Goal: Information Seeking & Learning: Learn about a topic

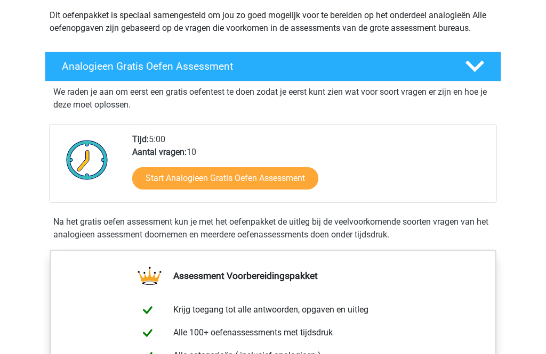
scroll to position [128, 0]
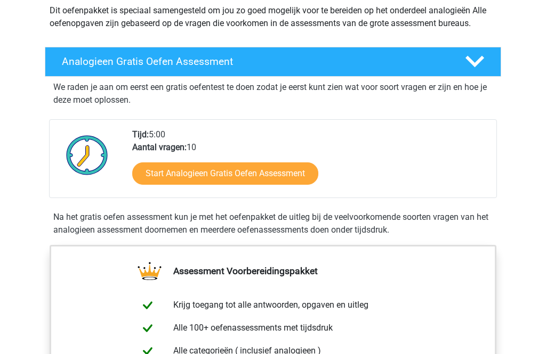
click at [289, 168] on link "Start Analogieen Gratis Oefen Assessment" at bounding box center [225, 174] width 186 height 22
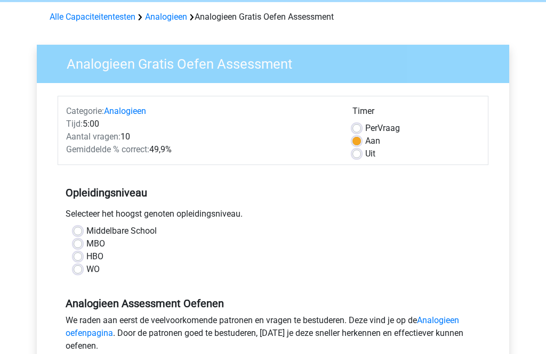
scroll to position [48, 0]
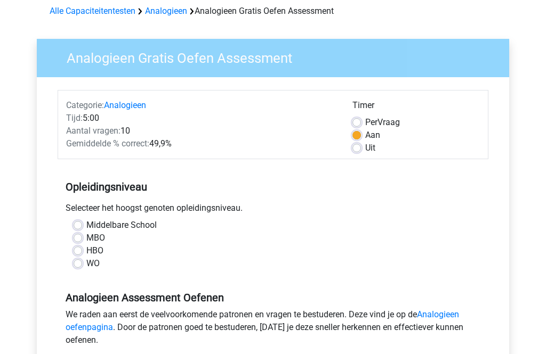
click at [86, 247] on label "HBO" at bounding box center [94, 251] width 17 height 13
click at [81, 247] on input "HBO" at bounding box center [78, 250] width 9 height 11
radio input "true"
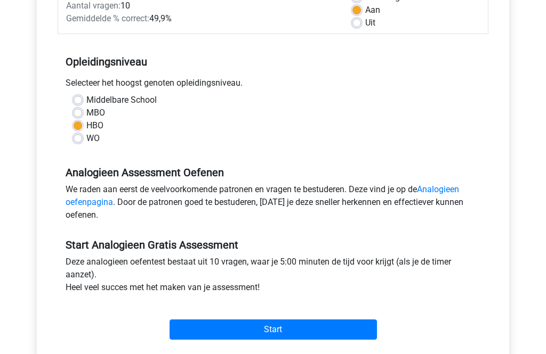
scroll to position [176, 0]
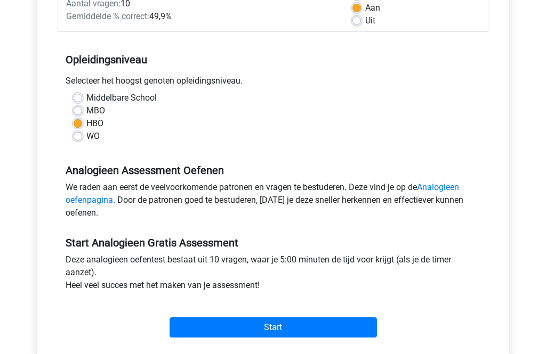
click at [320, 327] on input "Start" at bounding box center [272, 328] width 207 height 20
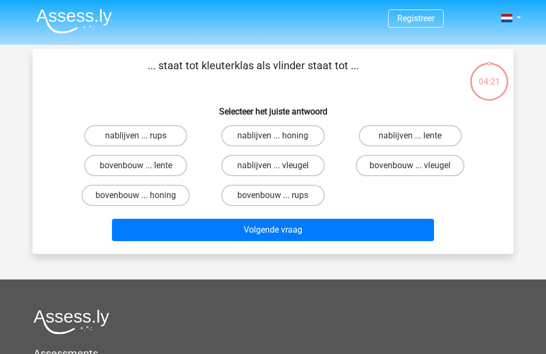
click at [294, 198] on label "bovenbouw ... rups" at bounding box center [272, 195] width 103 height 21
click at [280, 198] on input "bovenbouw ... rups" at bounding box center [276, 199] width 7 height 7
radio input "true"
click at [332, 231] on button "Volgende vraag" at bounding box center [273, 230] width 322 height 22
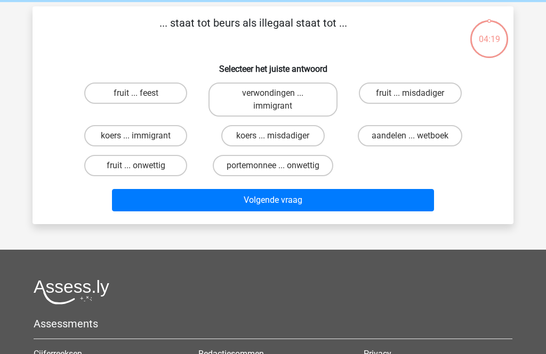
scroll to position [49, 0]
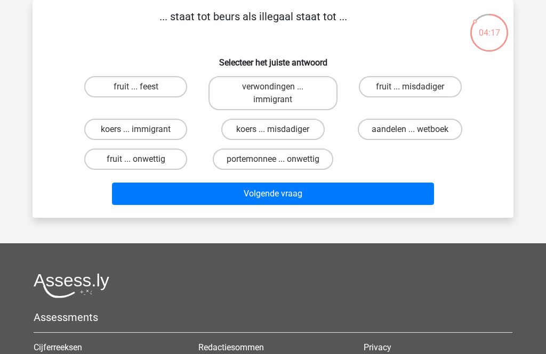
click at [386, 193] on button "Volgende vraag" at bounding box center [273, 194] width 322 height 22
click at [319, 156] on label "portemonnee ... onwettig" at bounding box center [273, 159] width 120 height 21
click at [280, 159] on input "portemonnee ... onwettig" at bounding box center [276, 162] width 7 height 7
radio input "true"
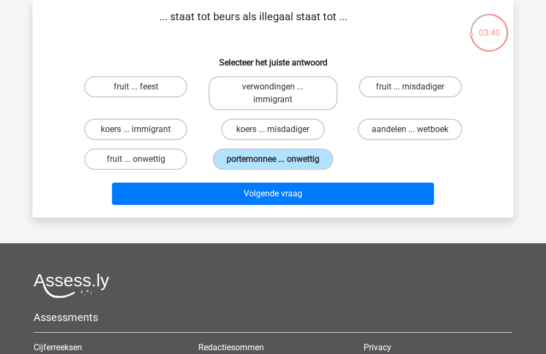
click at [366, 191] on button "Volgende vraag" at bounding box center [273, 194] width 322 height 22
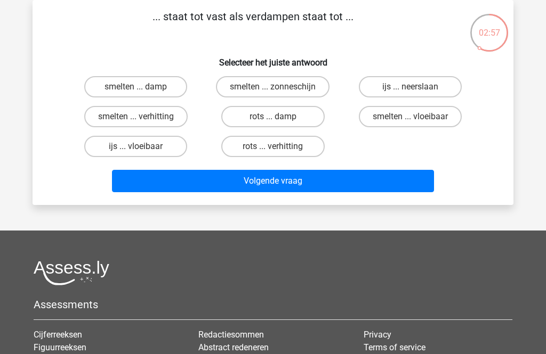
click at [311, 116] on label "rots ... damp" at bounding box center [272, 116] width 103 height 21
click at [280, 117] on input "rots ... damp" at bounding box center [276, 120] width 7 height 7
radio input "true"
click at [382, 183] on button "Volgende vraag" at bounding box center [273, 181] width 322 height 22
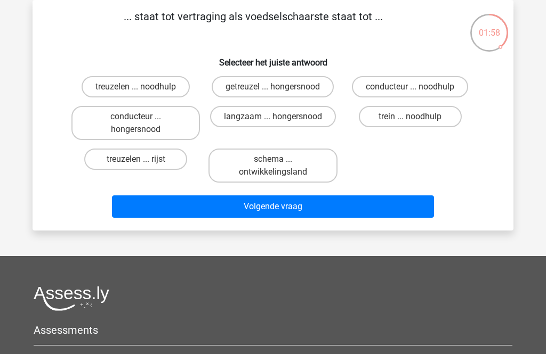
click at [303, 164] on label "schema ... ontwikkelingsland" at bounding box center [272, 166] width 128 height 34
click at [280, 164] on input "schema ... ontwikkelingsland" at bounding box center [276, 162] width 7 height 7
radio input "true"
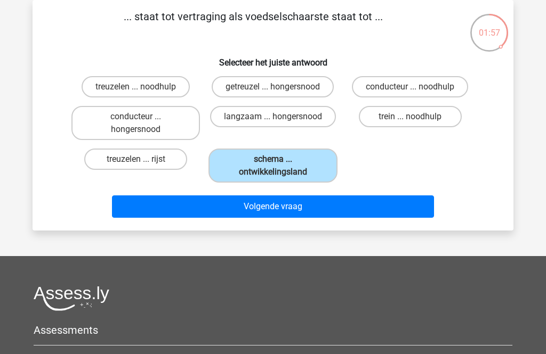
click at [359, 209] on button "Volgende vraag" at bounding box center [273, 207] width 322 height 22
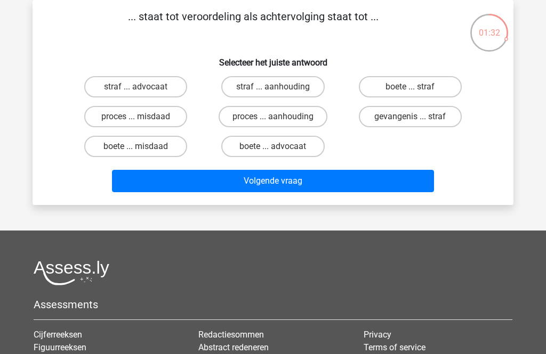
click at [306, 117] on label "proces ... aanhouding" at bounding box center [273, 116] width 109 height 21
click at [280, 117] on input "proces ... aanhouding" at bounding box center [276, 120] width 7 height 7
radio input "true"
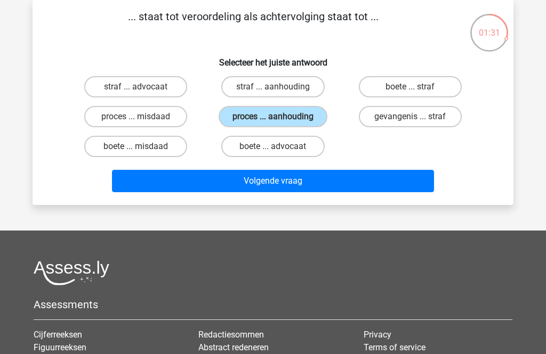
click at [313, 179] on button "Volgende vraag" at bounding box center [273, 181] width 322 height 22
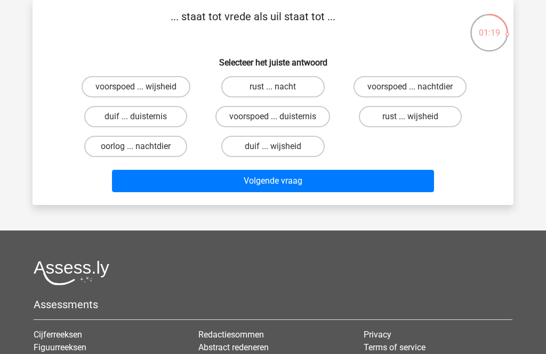
click at [297, 148] on label "duif ... wijsheid" at bounding box center [272, 146] width 103 height 21
click at [280, 148] on input "duif ... wijsheid" at bounding box center [276, 150] width 7 height 7
radio input "true"
click at [301, 187] on button "Volgende vraag" at bounding box center [273, 181] width 322 height 22
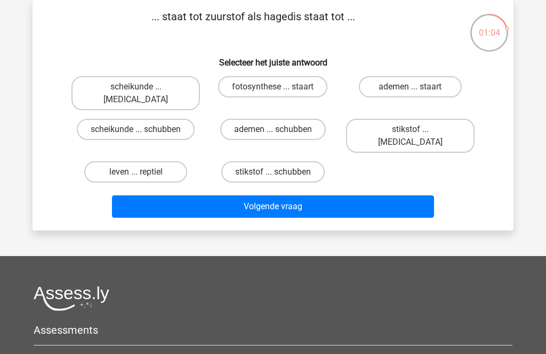
click at [156, 161] on label "leven ... reptiel" at bounding box center [135, 171] width 103 height 21
click at [143, 172] on input "leven ... reptiel" at bounding box center [139, 175] width 7 height 7
radio input "true"
click at [294, 196] on button "Volgende vraag" at bounding box center [273, 207] width 322 height 22
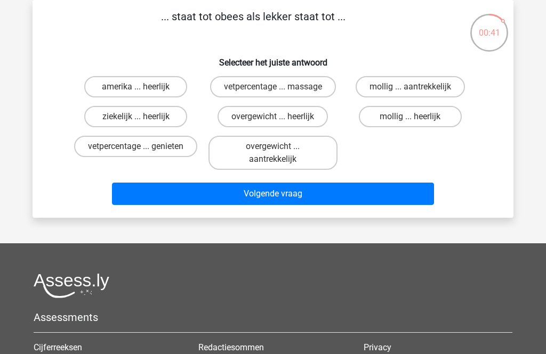
click at [302, 117] on label "overgewicht ... heerlijk" at bounding box center [272, 116] width 110 height 21
click at [280, 117] on input "overgewicht ... heerlijk" at bounding box center [276, 120] width 7 height 7
radio input "true"
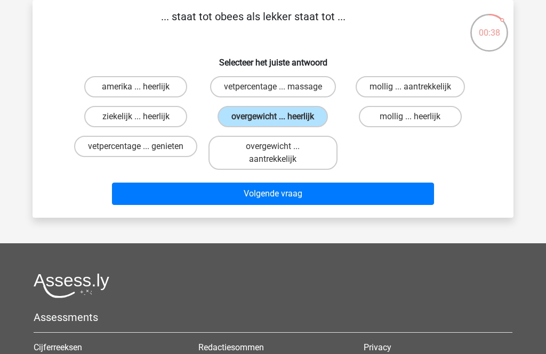
click at [330, 192] on button "Volgende vraag" at bounding box center [273, 194] width 322 height 22
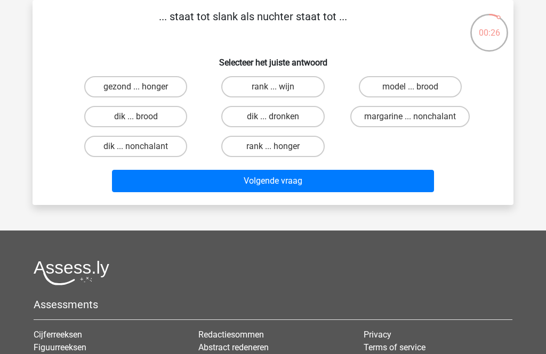
click at [294, 119] on label "dik ... dronken" at bounding box center [272, 116] width 103 height 21
click at [280, 119] on input "dik ... dronken" at bounding box center [276, 120] width 7 height 7
radio input "true"
click at [319, 182] on button "Volgende vraag" at bounding box center [273, 181] width 322 height 22
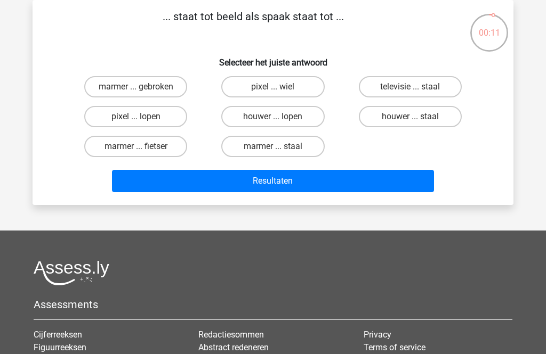
click at [171, 144] on label "marmer ... fietser" at bounding box center [135, 146] width 103 height 21
click at [143, 147] on input "marmer ... fietser" at bounding box center [139, 150] width 7 height 7
radio input "true"
click at [293, 185] on button "Resultaten" at bounding box center [273, 181] width 322 height 22
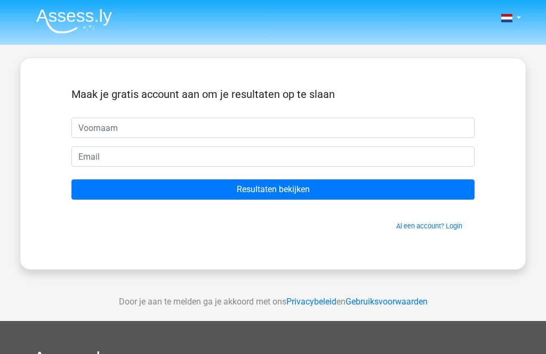
click at [292, 192] on input "Resultaten bekijken" at bounding box center [272, 190] width 403 height 20
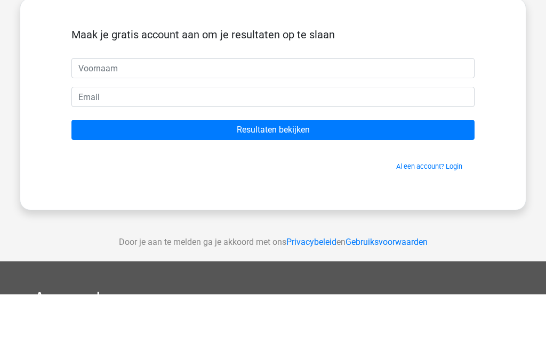
click at [332, 180] on input "Resultaten bekijken" at bounding box center [272, 190] width 403 height 20
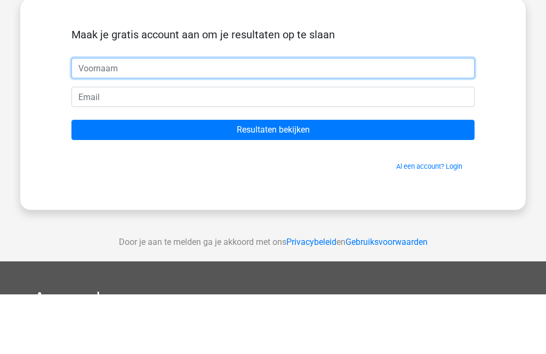
type input "[PERSON_NAME]"
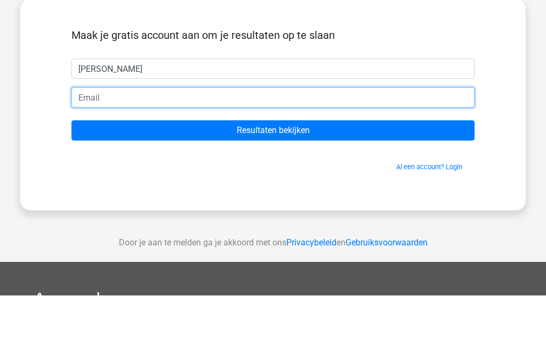
type input "[EMAIL_ADDRESS][DOMAIN_NAME]"
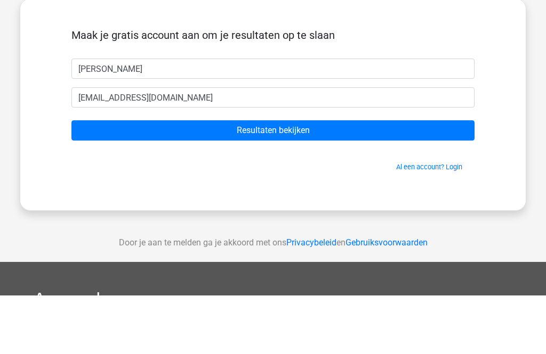
scroll to position [59, 0]
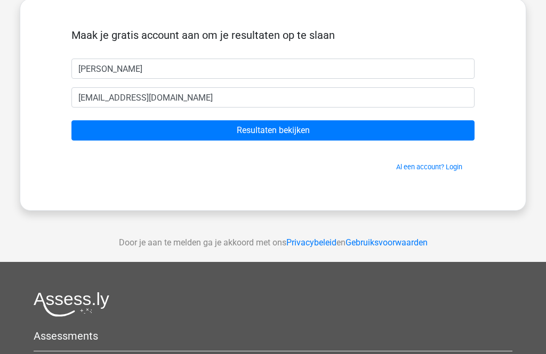
click at [327, 134] on input "Resultaten bekijken" at bounding box center [272, 130] width 403 height 20
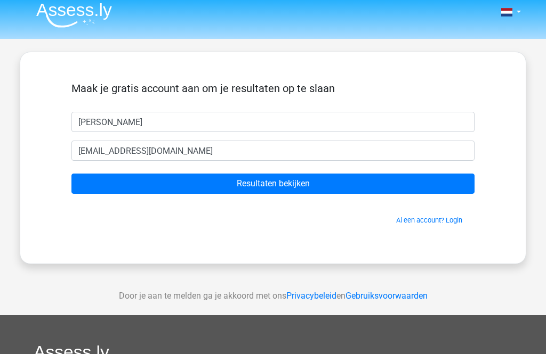
scroll to position [0, 0]
